Goal: Navigation & Orientation: Find specific page/section

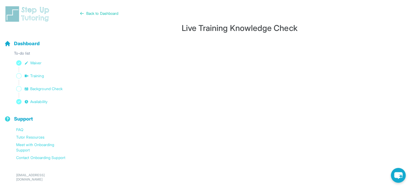
click at [113, 14] on span "Back to Dashboard" at bounding box center [102, 13] width 32 height 5
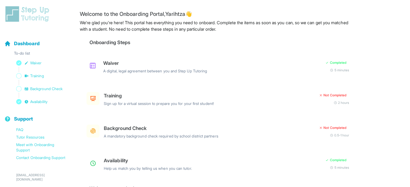
scroll to position [16, 0]
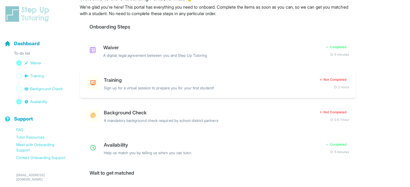
click at [337, 85] on div "2 hours" at bounding box center [342, 87] width 16 height 4
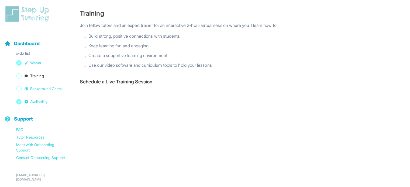
click at [38, 78] on span "Training" at bounding box center [37, 75] width 14 height 5
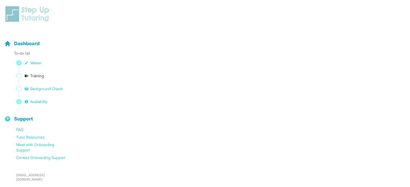
scroll to position [54, 0]
click at [36, 89] on span "Background Check" at bounding box center [46, 88] width 32 height 5
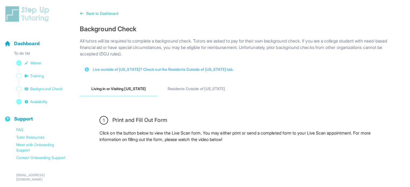
click at [109, 11] on span "Back to Dashboard" at bounding box center [102, 13] width 32 height 5
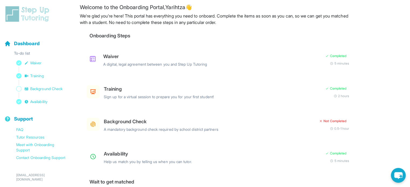
scroll to position [16, 0]
